Goal: Task Accomplishment & Management: Manage account settings

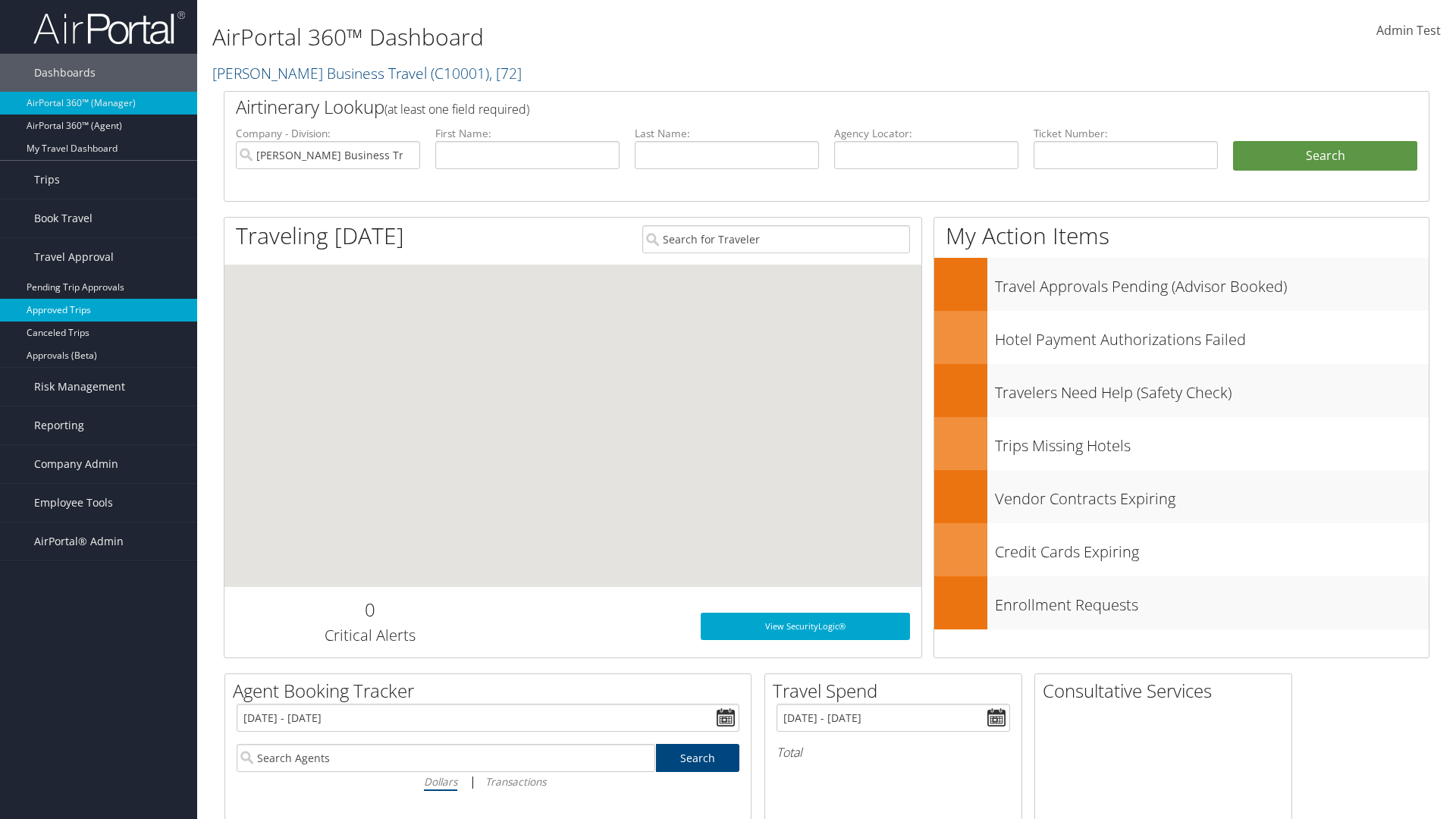
click at [99, 310] on link "Approved Trips" at bounding box center [99, 310] width 197 height 23
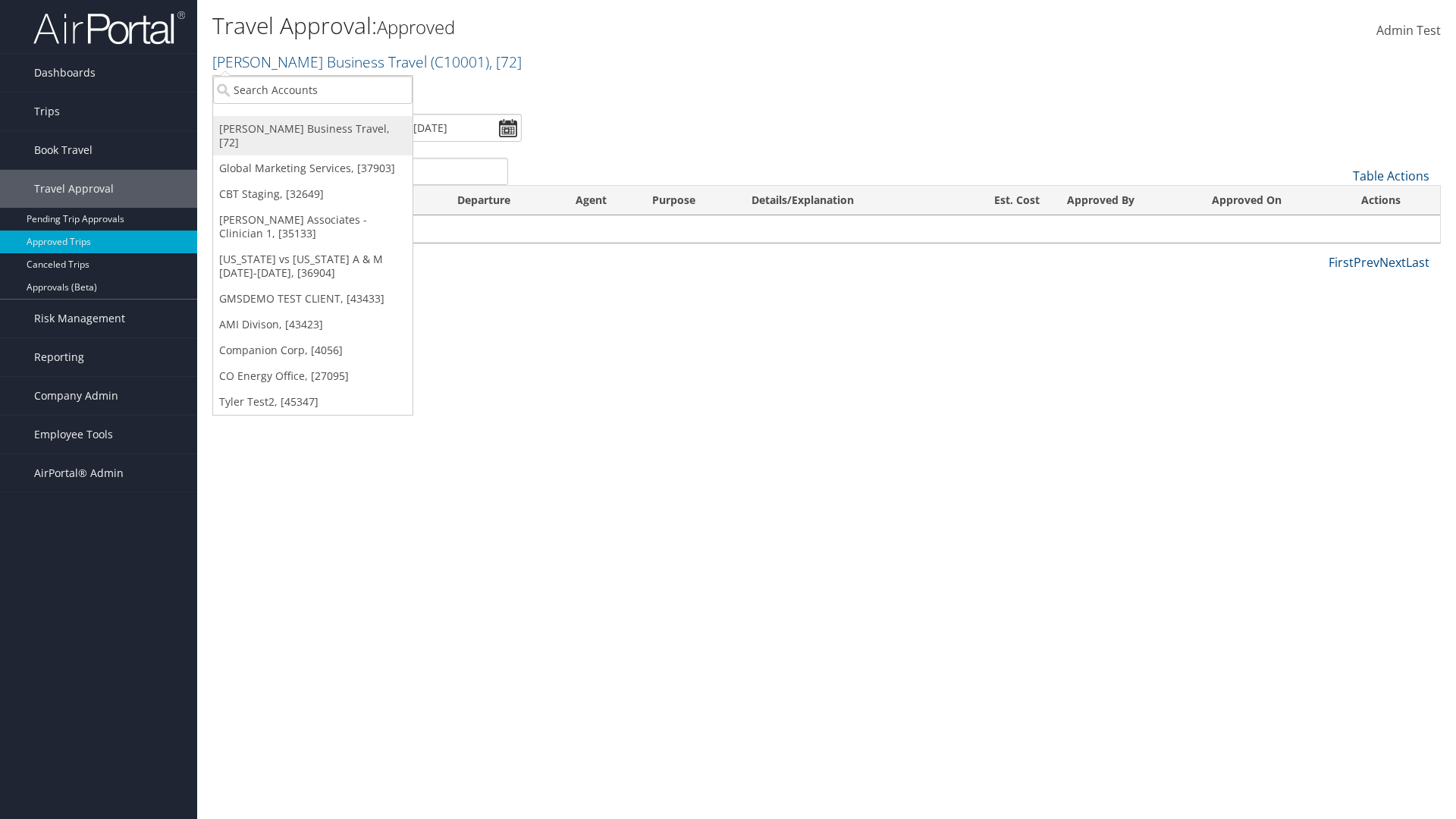
click at [312, 129] on link "[PERSON_NAME] Business Travel, [72]" at bounding box center [312, 135] width 200 height 39
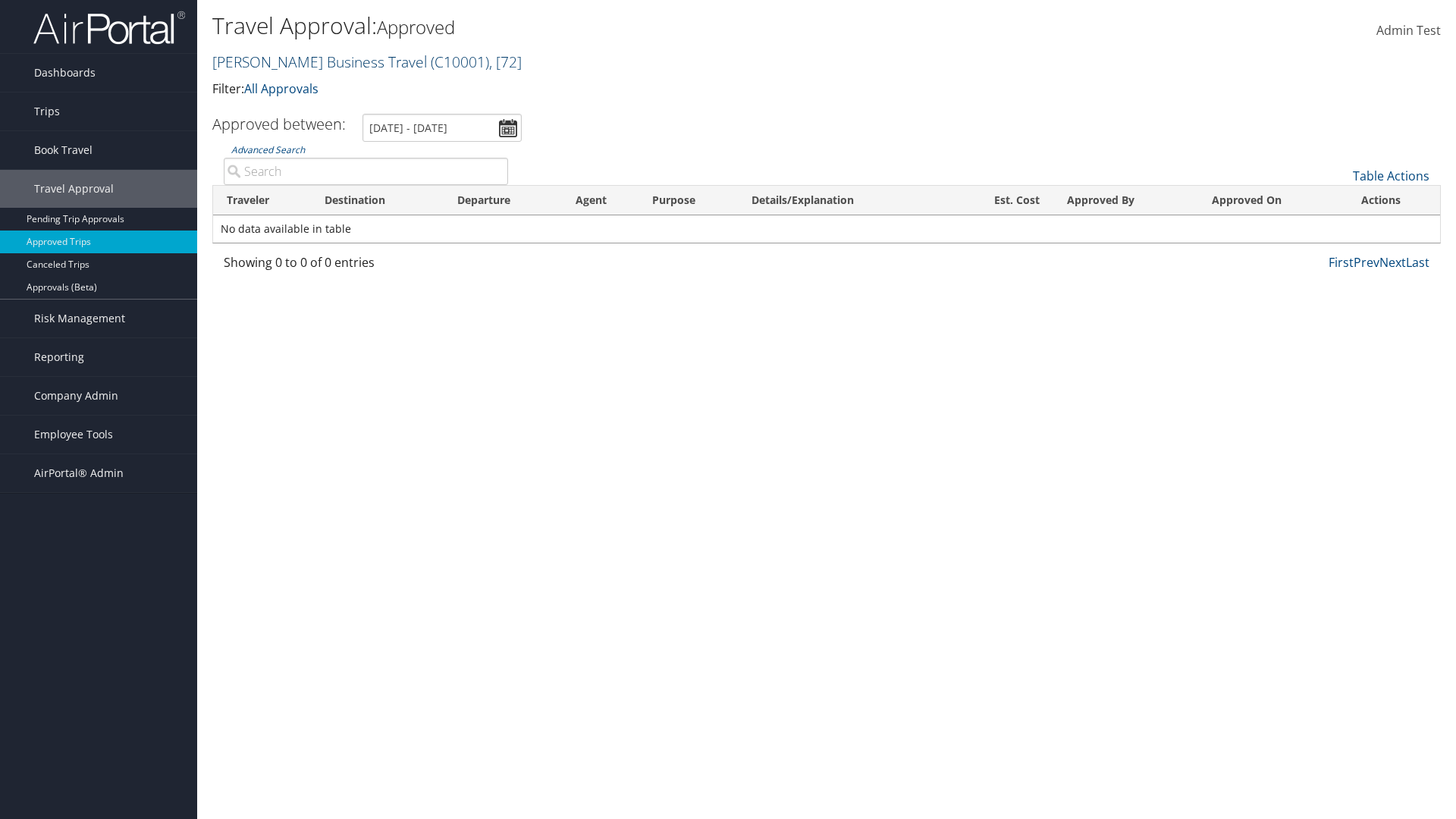
click at [312, 61] on link "[PERSON_NAME] Business Travel ( C10001 ) , [ 72 ]" at bounding box center [367, 61] width 309 height 20
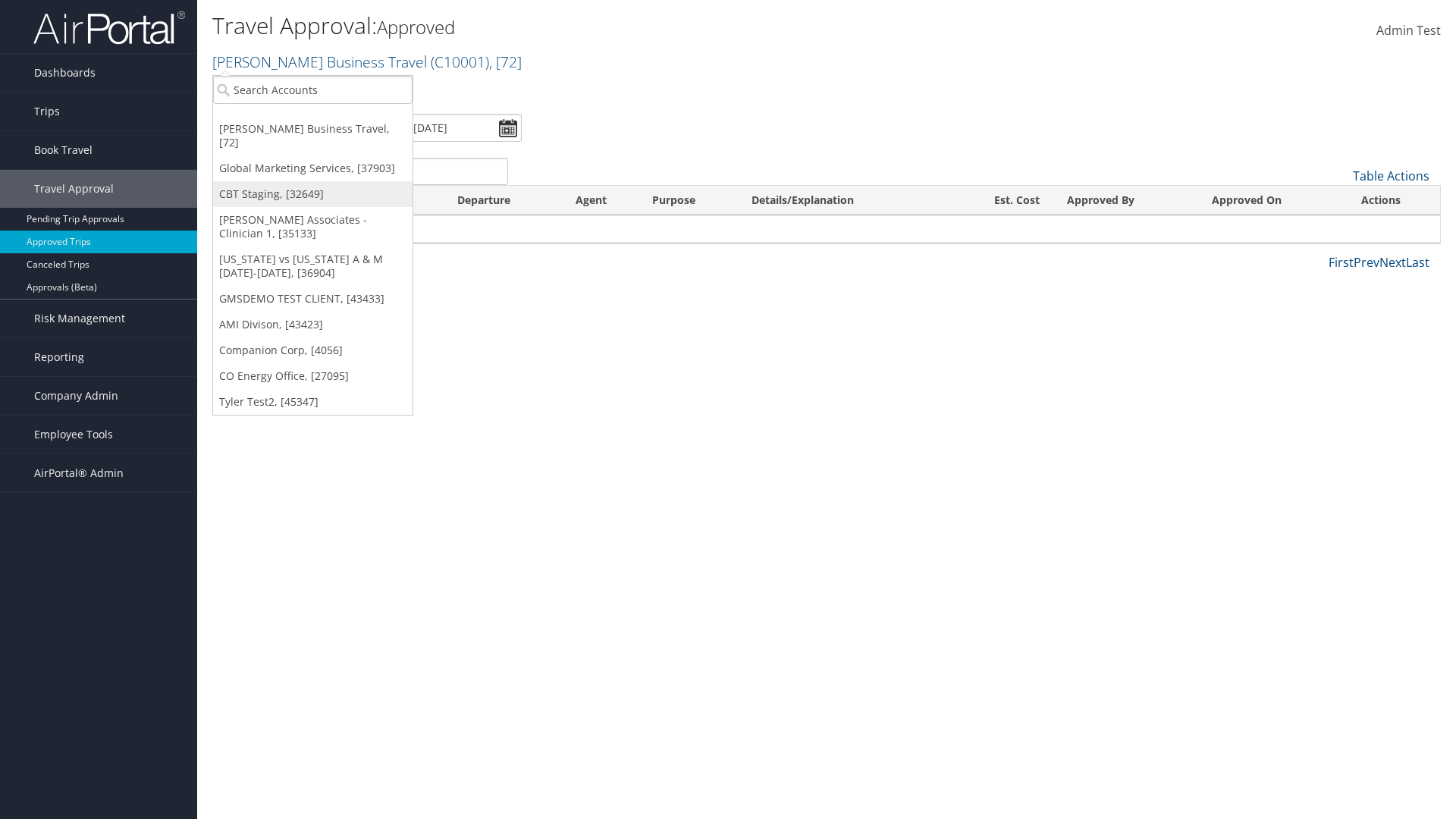
click at [312, 182] on link "CBT Staging, [32649]" at bounding box center [312, 195] width 200 height 26
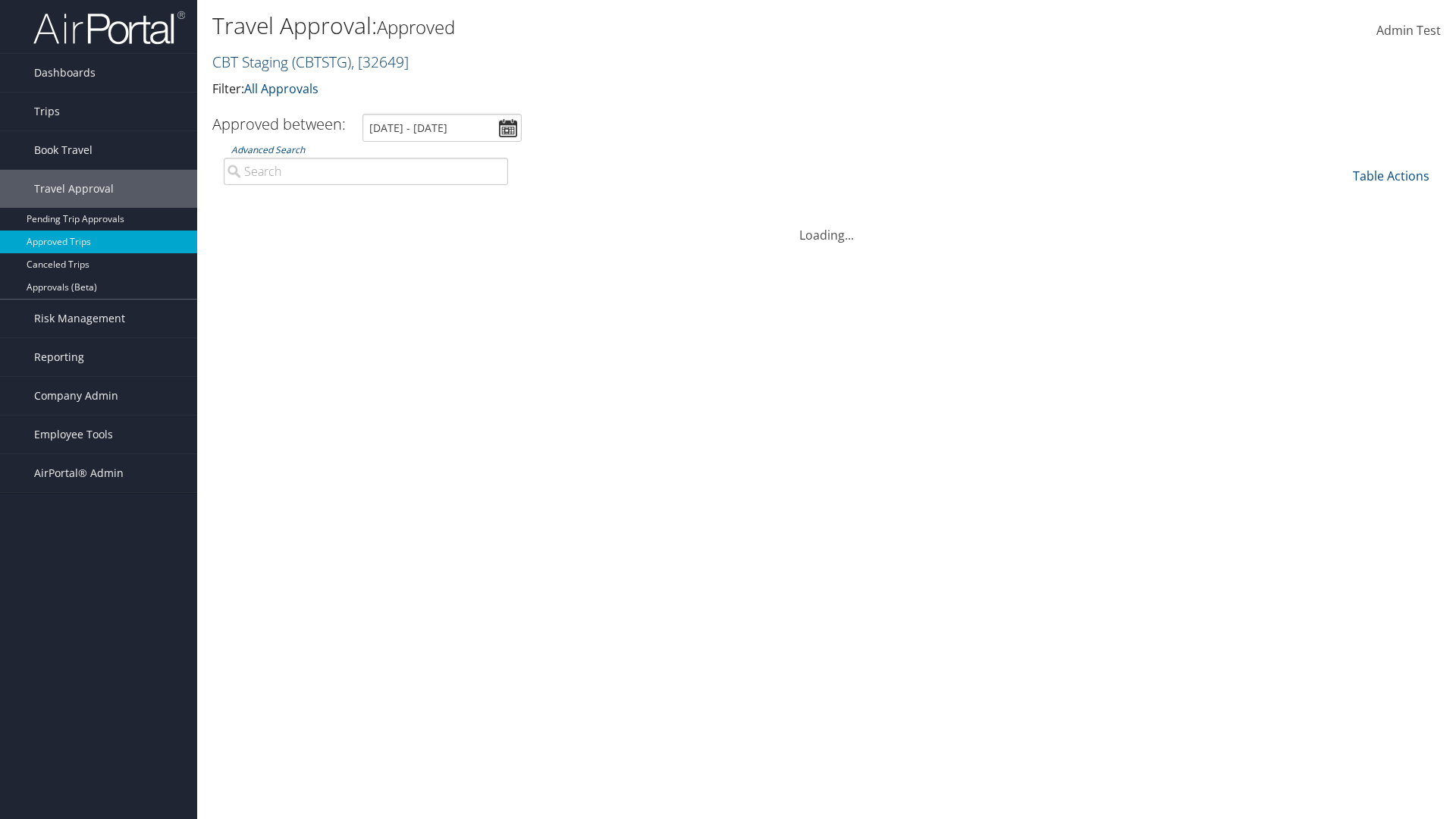
click at [251, 61] on link "CBT Staging ( CBTSTG ) , [ 32649 ]" at bounding box center [310, 61] width 196 height 20
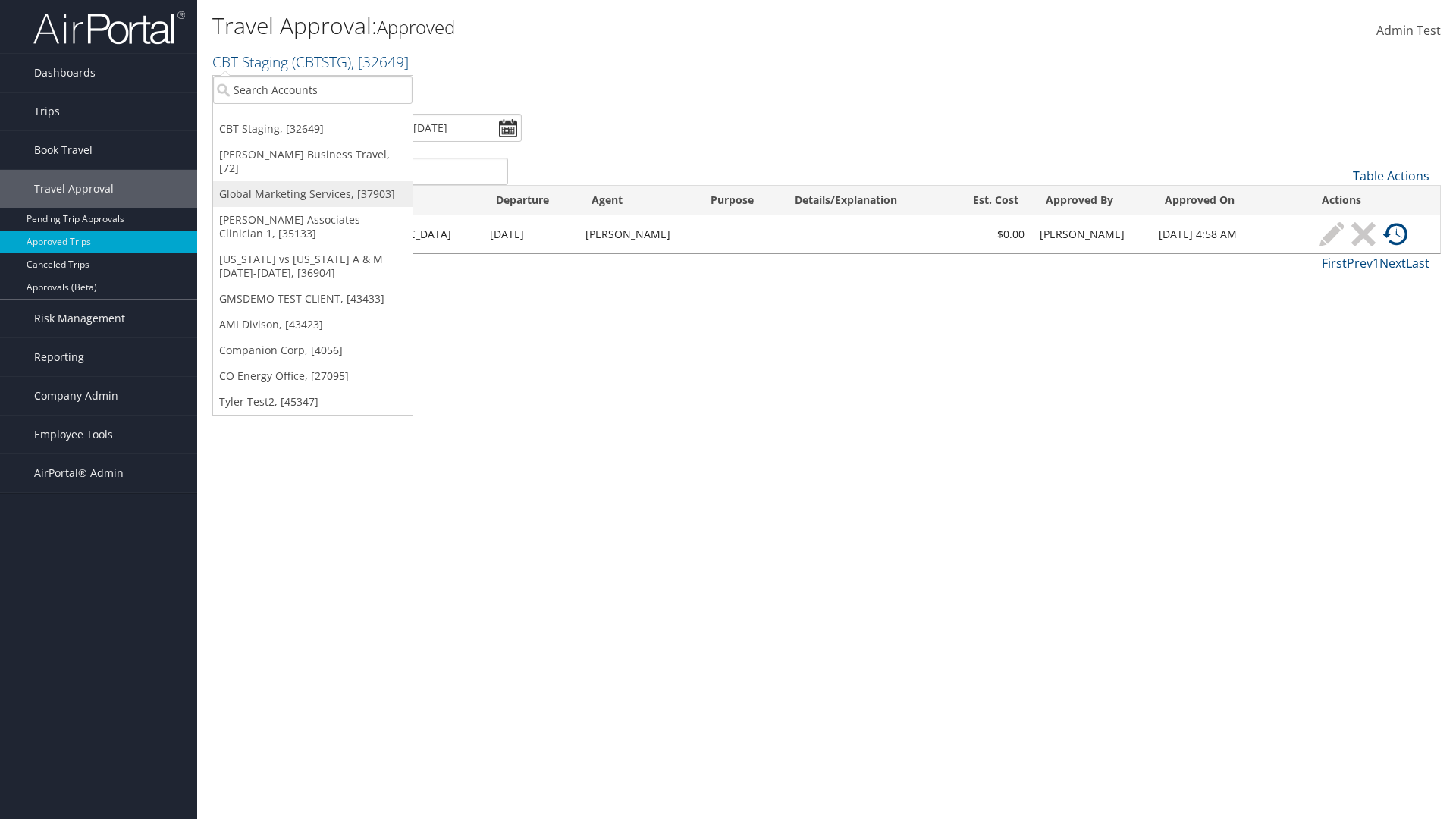
click at [312, 182] on link "Global Marketing Services, [37903]" at bounding box center [312, 195] width 200 height 26
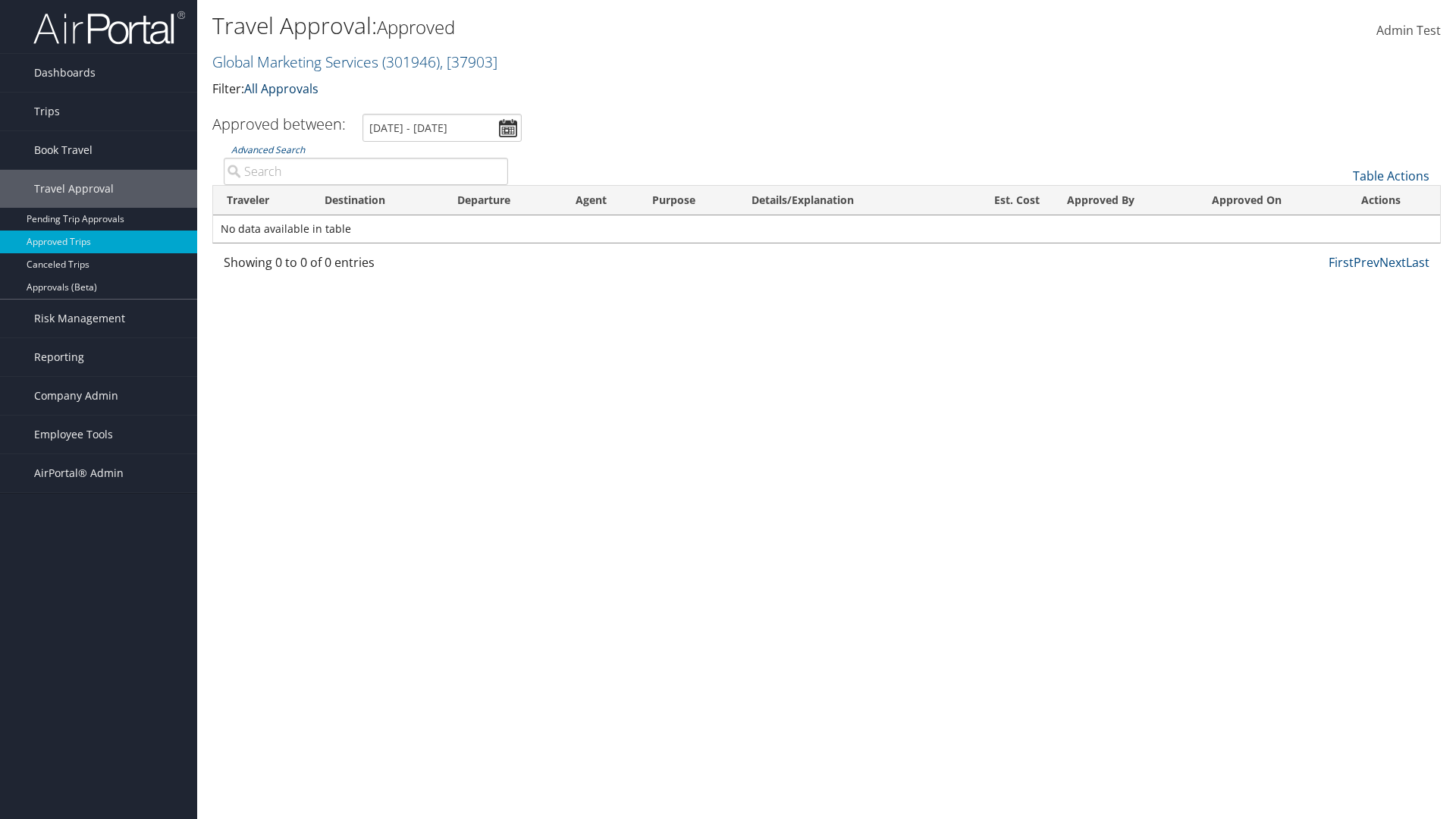
click at [285, 88] on link "All Approvals" at bounding box center [281, 88] width 74 height 17
click at [347, 112] on link "My Approvals" at bounding box center [347, 113] width 200 height 26
click at [262, 200] on th "Traveler" at bounding box center [262, 201] width 98 height 30
click at [377, 200] on th "Destination" at bounding box center [377, 201] width 133 height 30
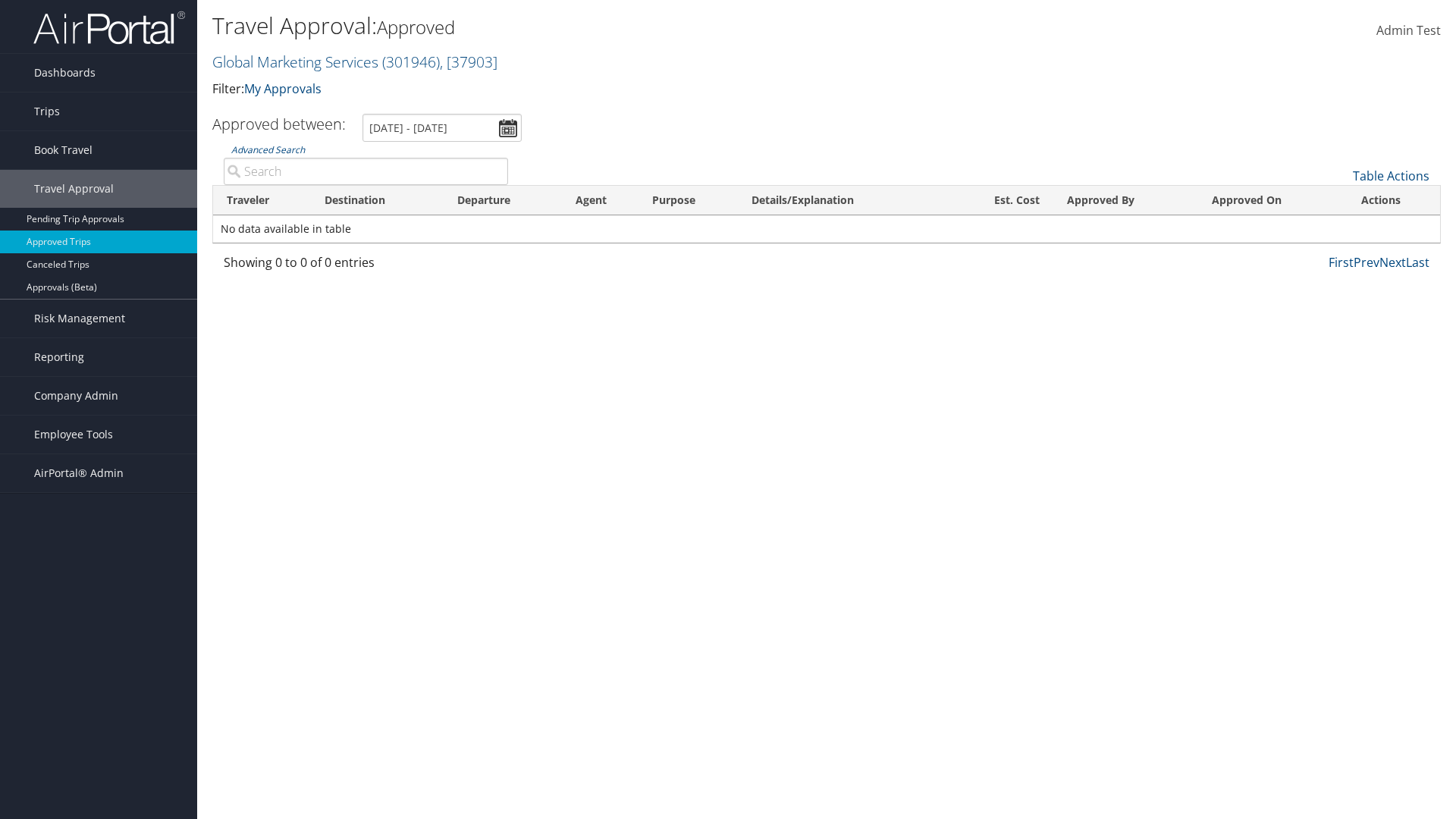
click at [377, 200] on th "Destination" at bounding box center [377, 201] width 133 height 30
click at [503, 200] on th "Departure" at bounding box center [503, 201] width 119 height 30
click at [1001, 200] on th "Est. Cost" at bounding box center [1001, 201] width 104 height 30
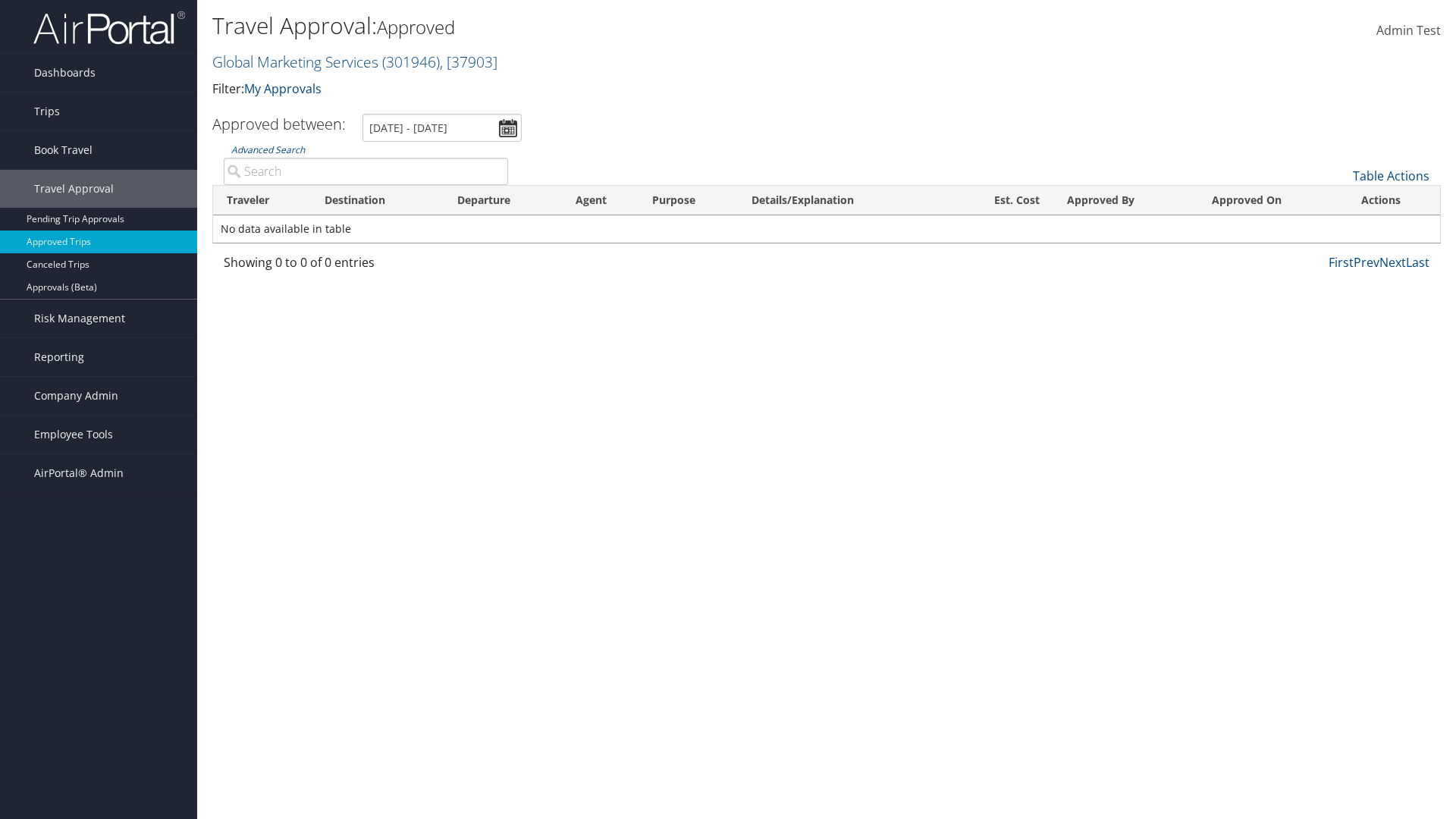
click at [1125, 200] on th "Approved By" at bounding box center [1126, 201] width 146 height 30
click at [1273, 200] on th "Approved On" at bounding box center [1273, 201] width 149 height 30
